Goal: Transaction & Acquisition: Purchase product/service

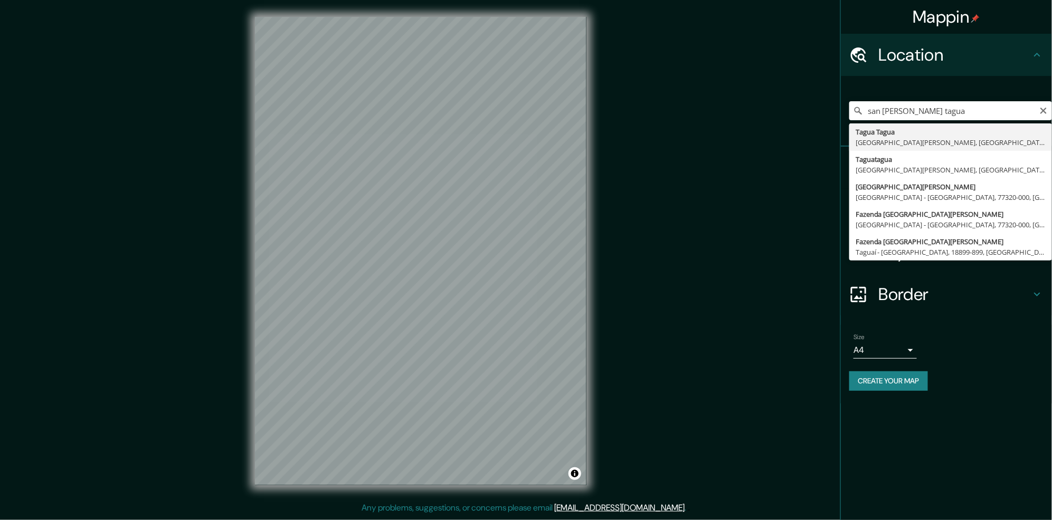
type input "Tagua Tagua, [GEOGRAPHIC_DATA][PERSON_NAME], [GEOGRAPHIC_DATA][PERSON_NAME], [G…"
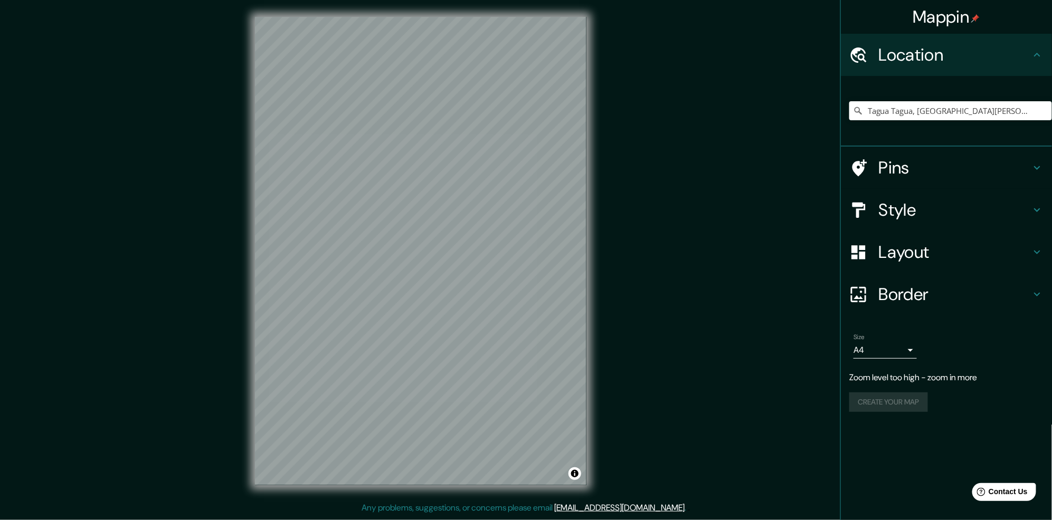
click at [946, 206] on h4 "Style" at bounding box center [955, 209] width 152 height 21
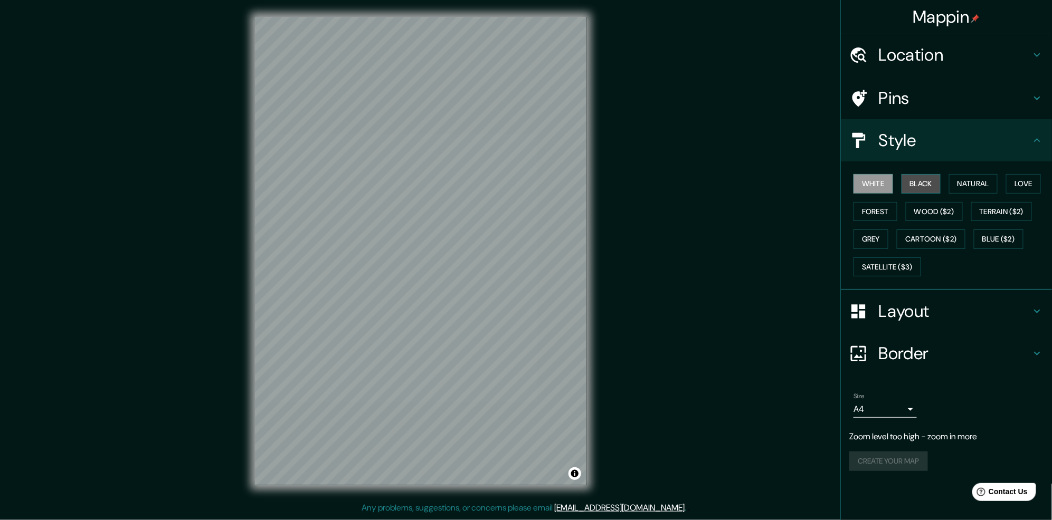
click at [926, 183] on button "Black" at bounding box center [921, 184] width 40 height 20
click at [1003, 208] on button "Terrain ($2)" at bounding box center [1001, 212] width 61 height 20
click at [890, 206] on button "Forest" at bounding box center [875, 212] width 44 height 20
click at [994, 203] on button "Terrain ($2)" at bounding box center [1001, 212] width 61 height 20
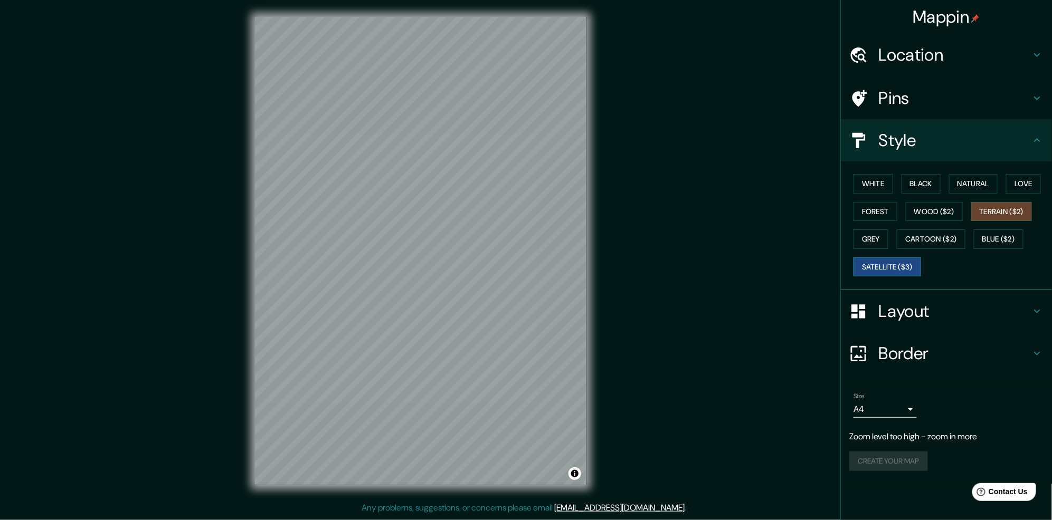
click at [898, 271] on button "Satellite ($3)" at bounding box center [887, 268] width 68 height 20
click at [661, 338] on div "Mappin Location [GEOGRAPHIC_DATA], [GEOGRAPHIC_DATA][PERSON_NAME], [GEOGRAPHIC_…" at bounding box center [526, 259] width 1052 height 519
click at [884, 403] on body "Mappin Location [GEOGRAPHIC_DATA], [GEOGRAPHIC_DATA][PERSON_NAME], [GEOGRAPHIC_…" at bounding box center [526, 260] width 1052 height 520
click at [884, 403] on div at bounding box center [526, 260] width 1052 height 520
click at [906, 362] on h4 "Border" at bounding box center [955, 353] width 152 height 21
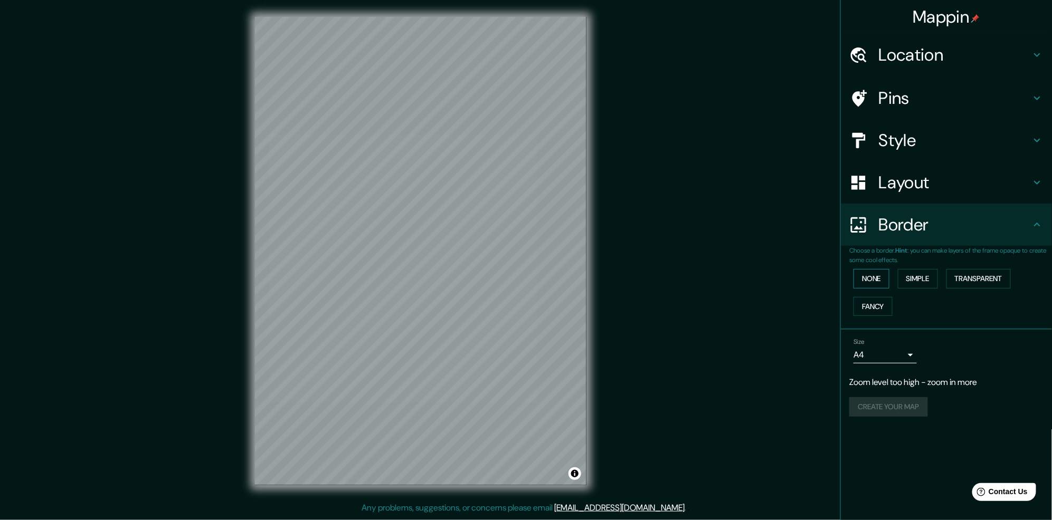
click at [861, 281] on button "None" at bounding box center [871, 279] width 36 height 20
click at [909, 277] on button "Simple" at bounding box center [918, 279] width 40 height 20
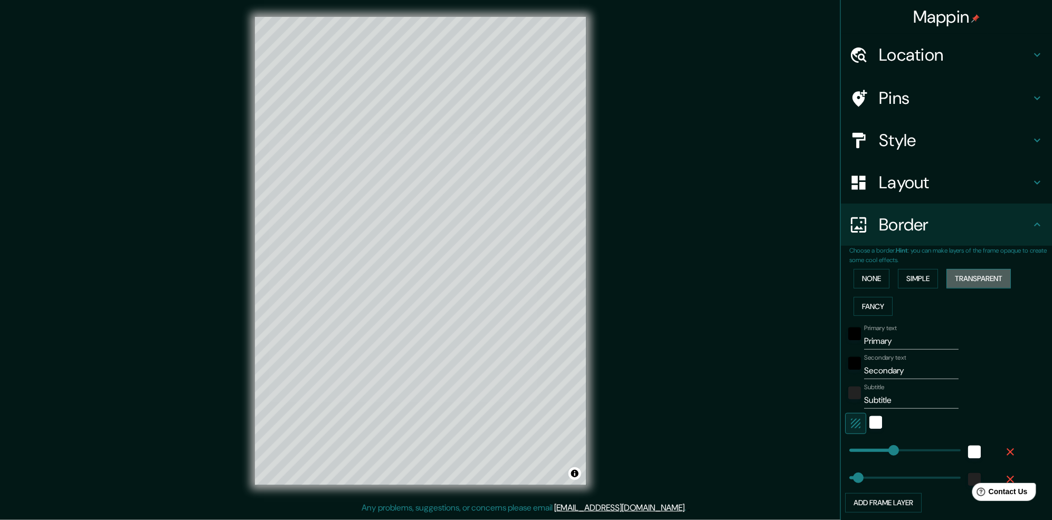
click at [953, 282] on button "Transparent" at bounding box center [978, 279] width 64 height 20
click at [864, 304] on button "Fancy" at bounding box center [872, 307] width 39 height 20
click at [864, 285] on button "None" at bounding box center [871, 279] width 36 height 20
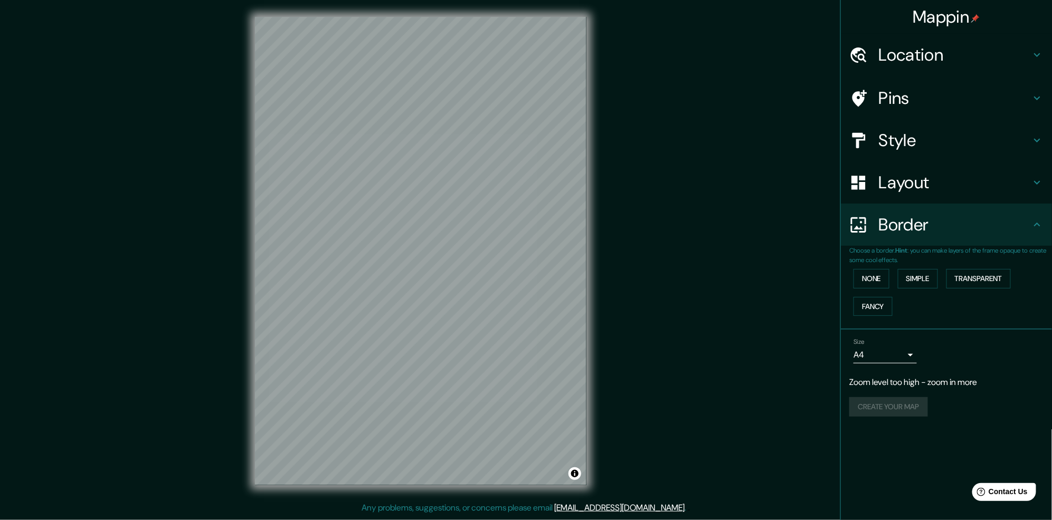
click at [923, 227] on h4 "Border" at bounding box center [955, 224] width 152 height 21
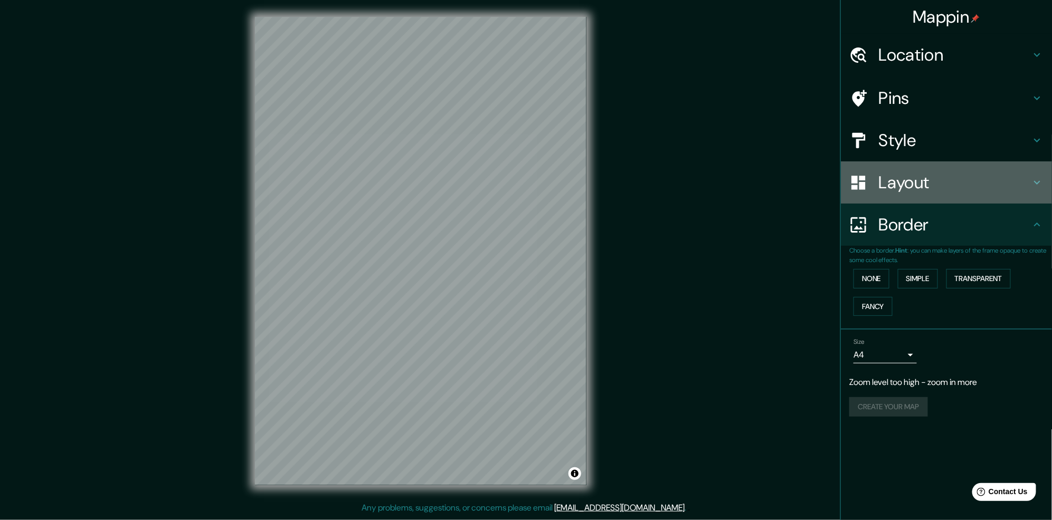
click at [942, 179] on h4 "Layout" at bounding box center [955, 182] width 152 height 21
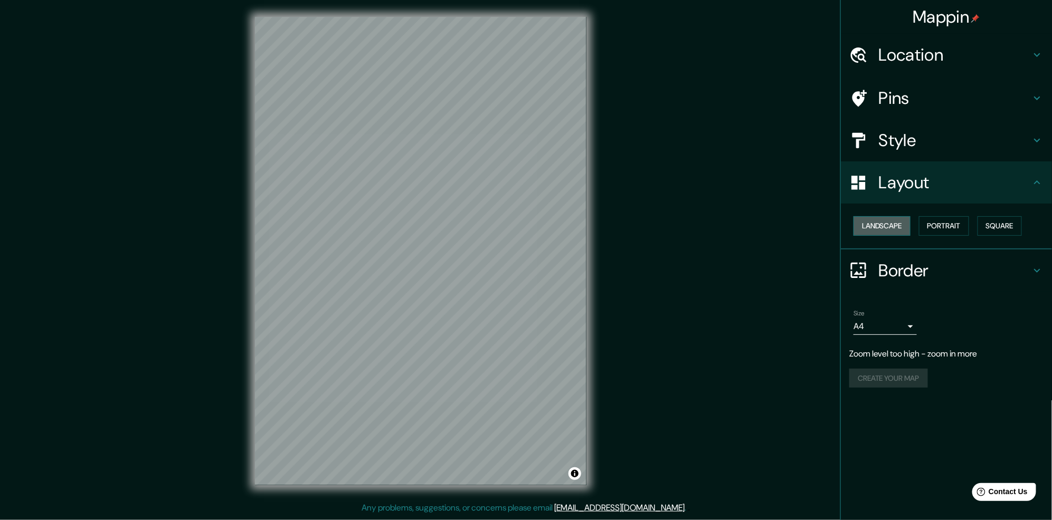
click at [889, 226] on button "Landscape" at bounding box center [881, 226] width 57 height 20
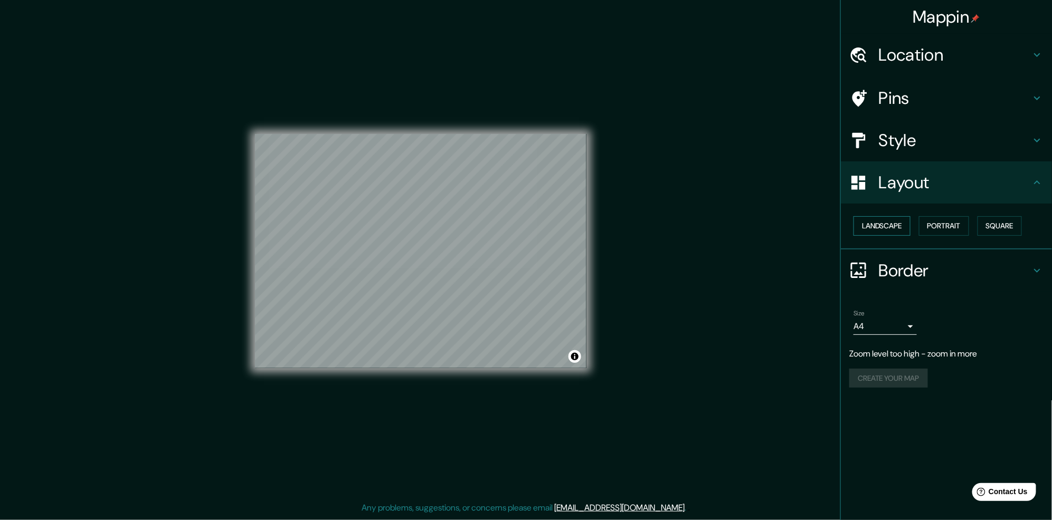
click at [889, 226] on button "Landscape" at bounding box center [881, 226] width 57 height 20
click at [945, 229] on button "Portrait" at bounding box center [944, 226] width 50 height 20
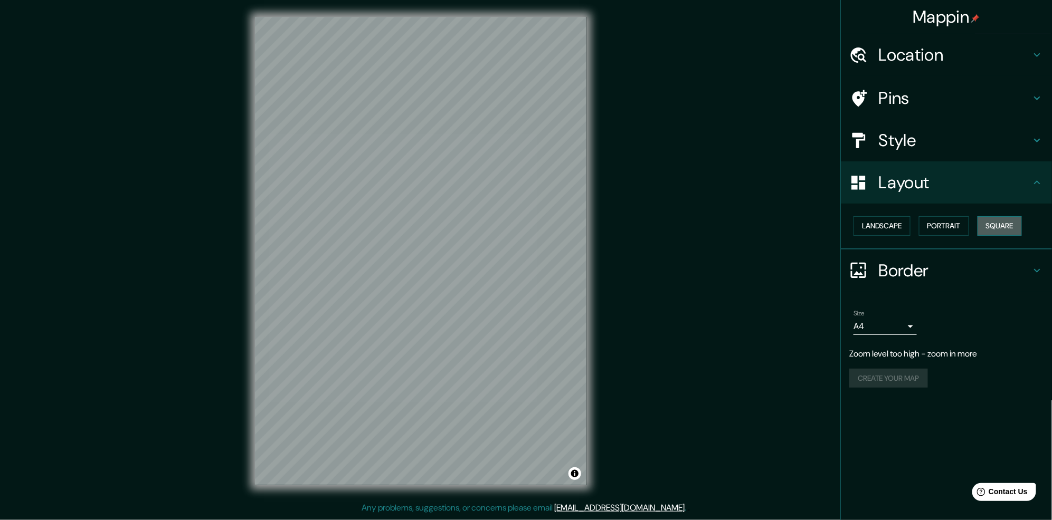
click at [1008, 222] on button "Square" at bounding box center [999, 226] width 44 height 20
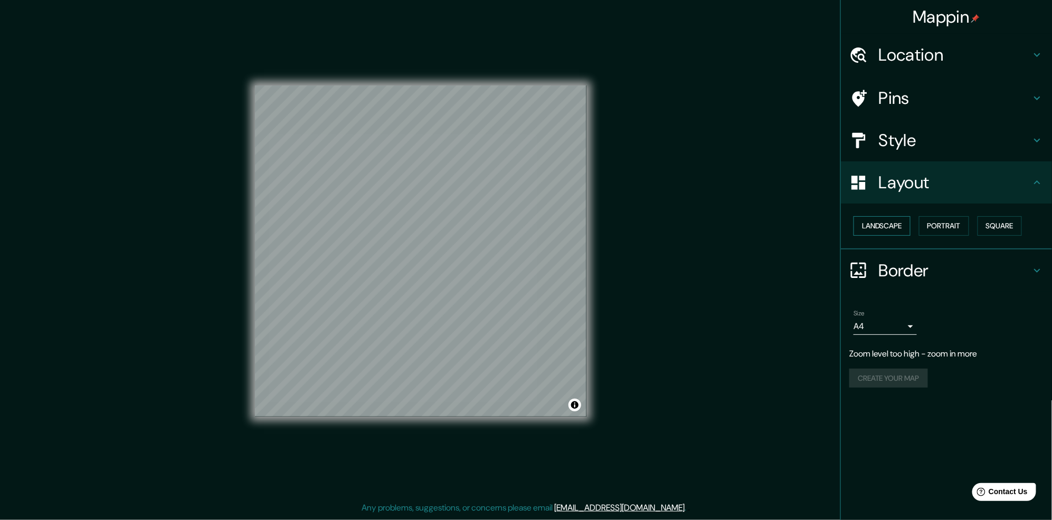
click at [891, 221] on button "Landscape" at bounding box center [881, 226] width 57 height 20
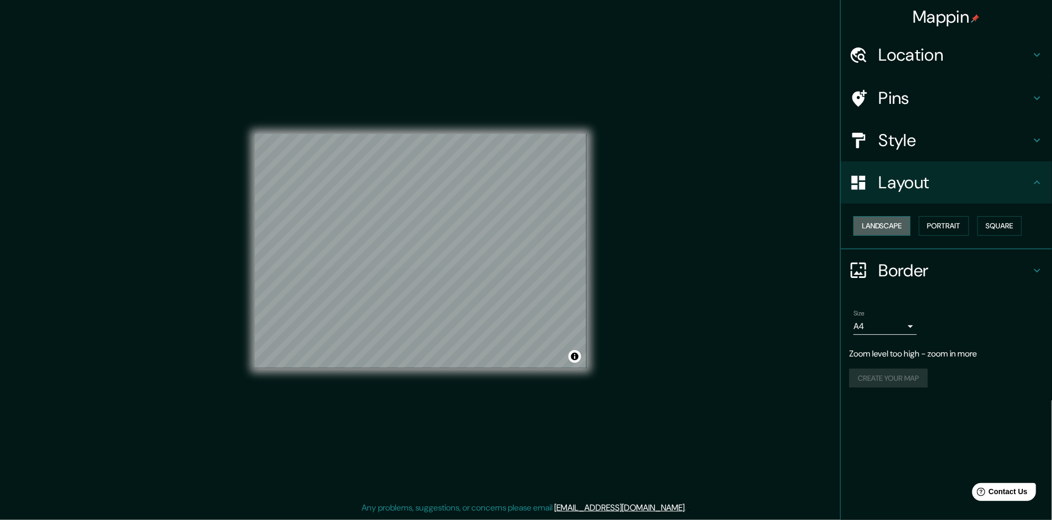
click at [894, 222] on button "Landscape" at bounding box center [881, 226] width 57 height 20
click at [944, 232] on button "Portrait" at bounding box center [944, 226] width 50 height 20
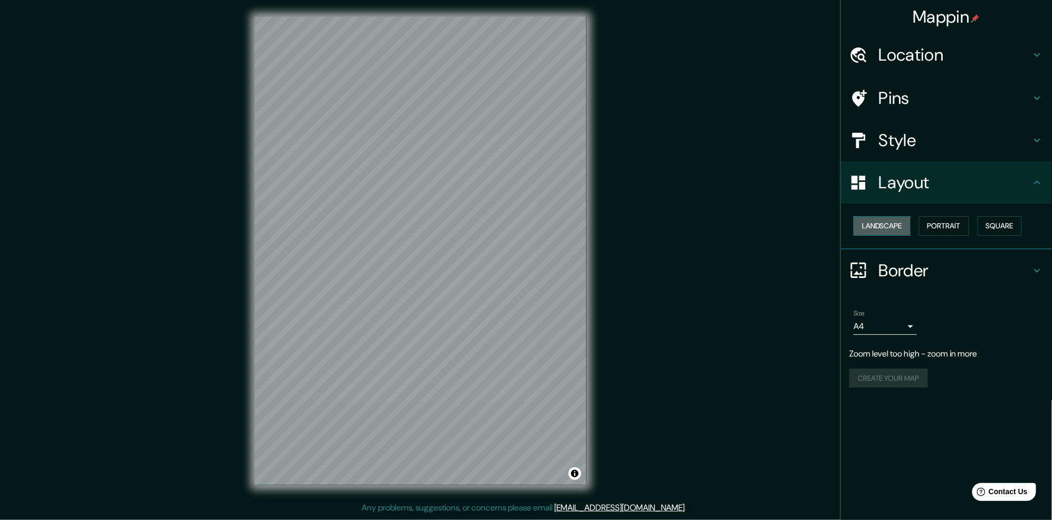
click at [899, 222] on button "Landscape" at bounding box center [881, 226] width 57 height 20
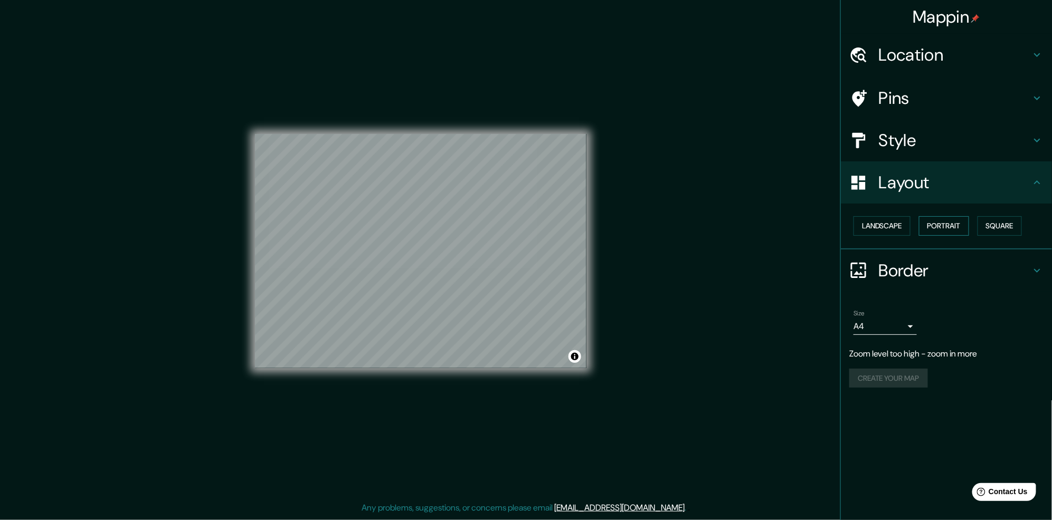
click at [932, 222] on button "Portrait" at bounding box center [944, 226] width 50 height 20
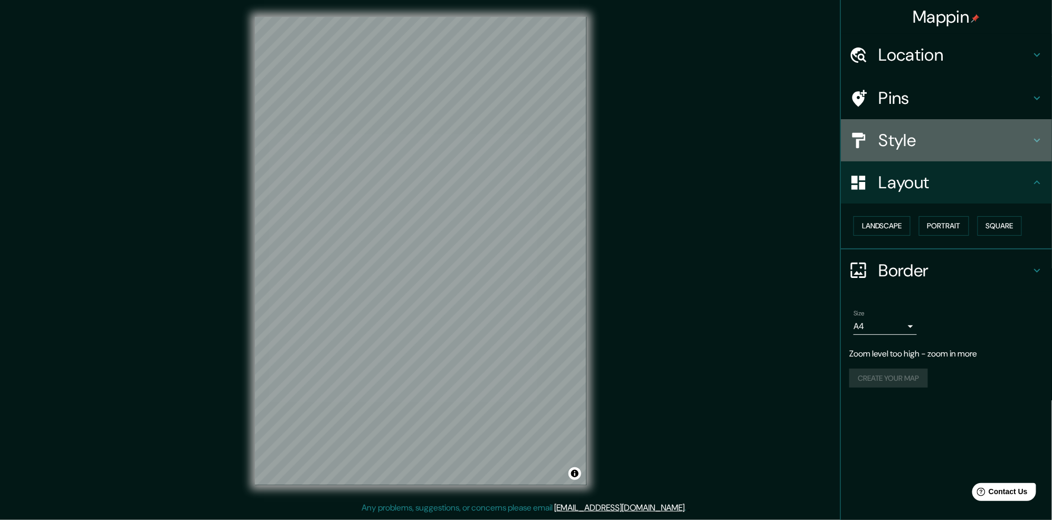
click at [933, 141] on h4 "Style" at bounding box center [955, 140] width 152 height 21
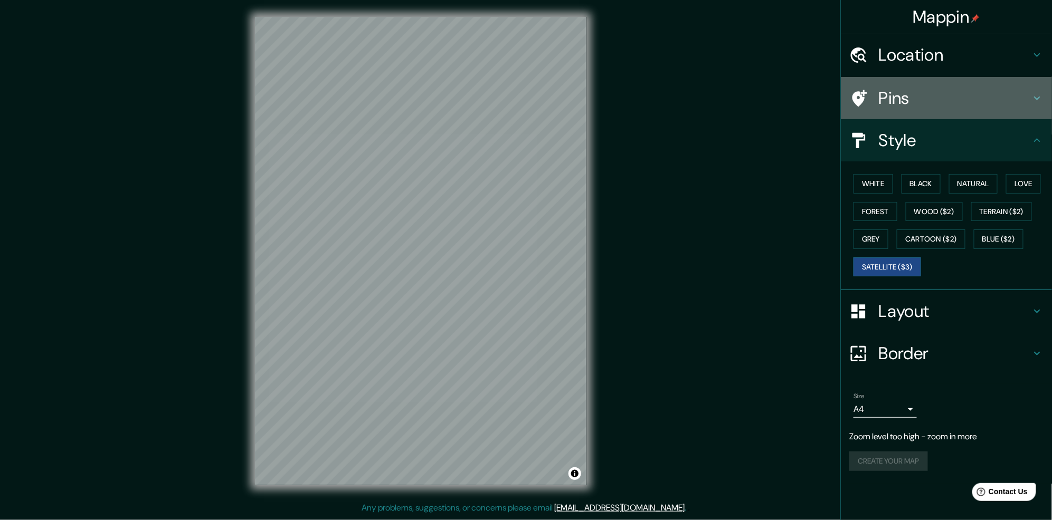
click at [941, 104] on h4 "Pins" at bounding box center [955, 98] width 152 height 21
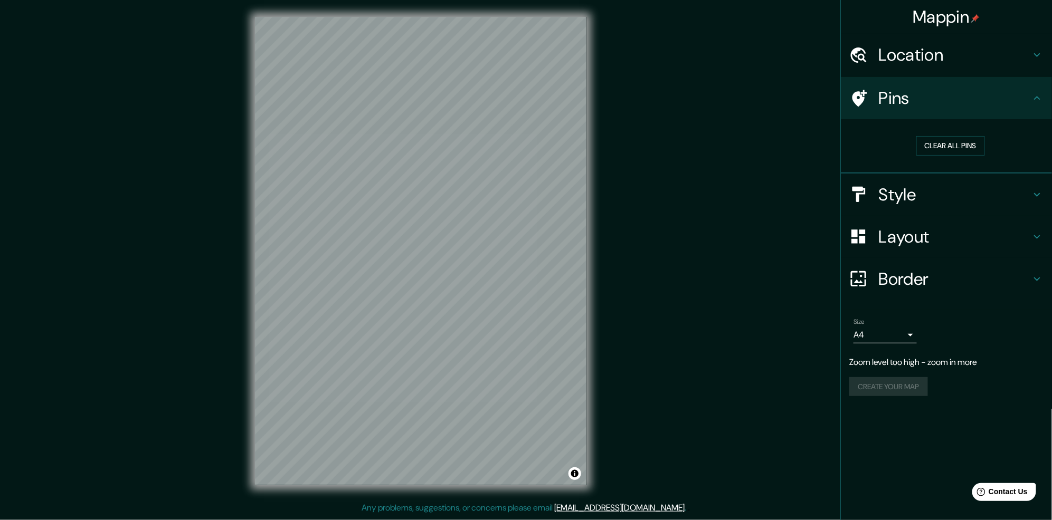
click at [704, 231] on div "Mappin Location [GEOGRAPHIC_DATA], [GEOGRAPHIC_DATA][PERSON_NAME], [GEOGRAPHIC_…" at bounding box center [526, 259] width 1052 height 519
click at [984, 55] on h4 "Location" at bounding box center [955, 54] width 152 height 21
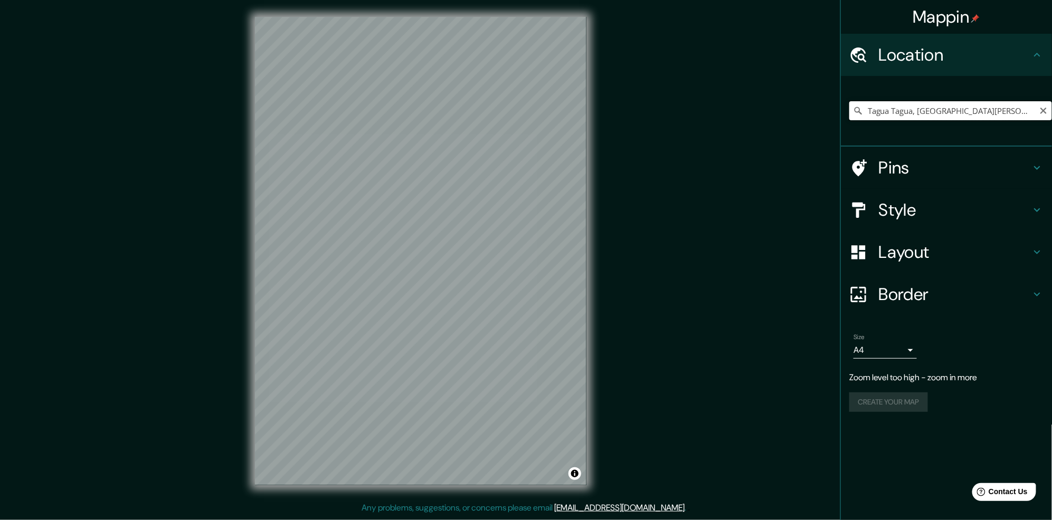
click at [1024, 111] on input "Tagua Tagua, [GEOGRAPHIC_DATA][PERSON_NAME], [GEOGRAPHIC_DATA][PERSON_NAME], [G…" at bounding box center [950, 110] width 203 height 19
click at [1021, 108] on input "Tagua Tagua, [GEOGRAPHIC_DATA][PERSON_NAME], [GEOGRAPHIC_DATA][PERSON_NAME], [G…" at bounding box center [950, 110] width 203 height 19
click at [884, 107] on input "Tagua Tagua, [GEOGRAPHIC_DATA][PERSON_NAME], [GEOGRAPHIC_DATA][PERSON_NAME], [G…" at bounding box center [950, 110] width 203 height 19
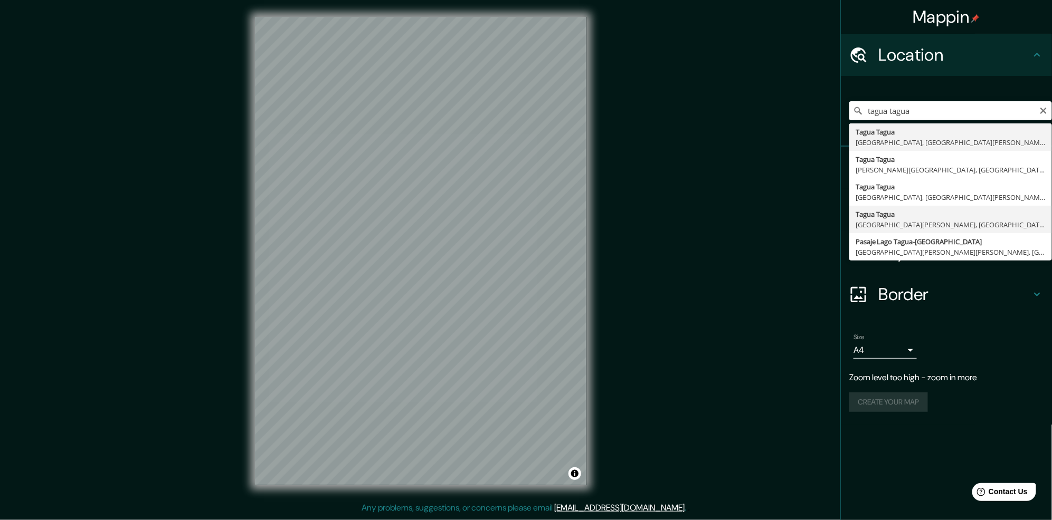
type input "Tagua Tagua, [GEOGRAPHIC_DATA][PERSON_NAME], [GEOGRAPHIC_DATA][PERSON_NAME], [G…"
